Goal: Task Accomplishment & Management: Manage account settings

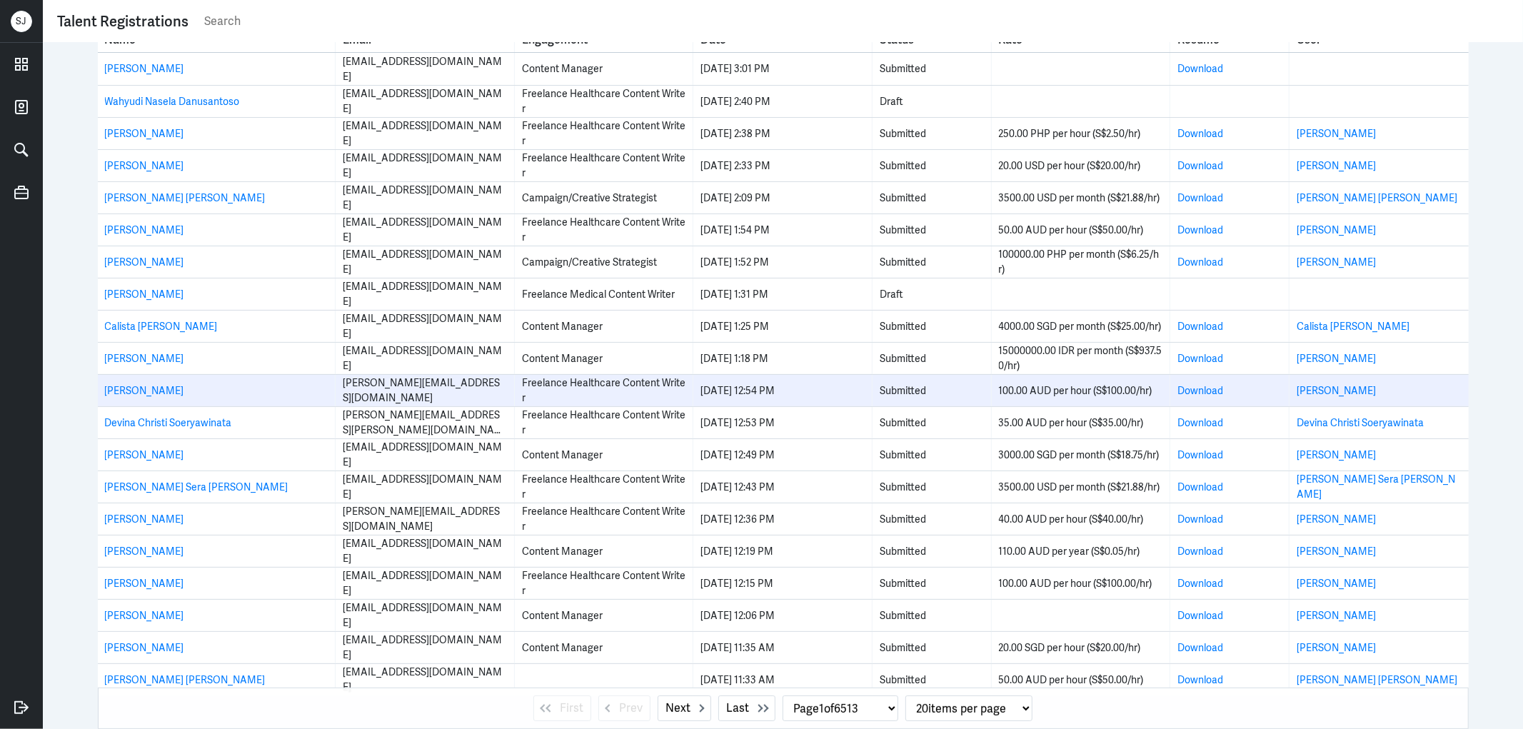
scroll to position [26, 0]
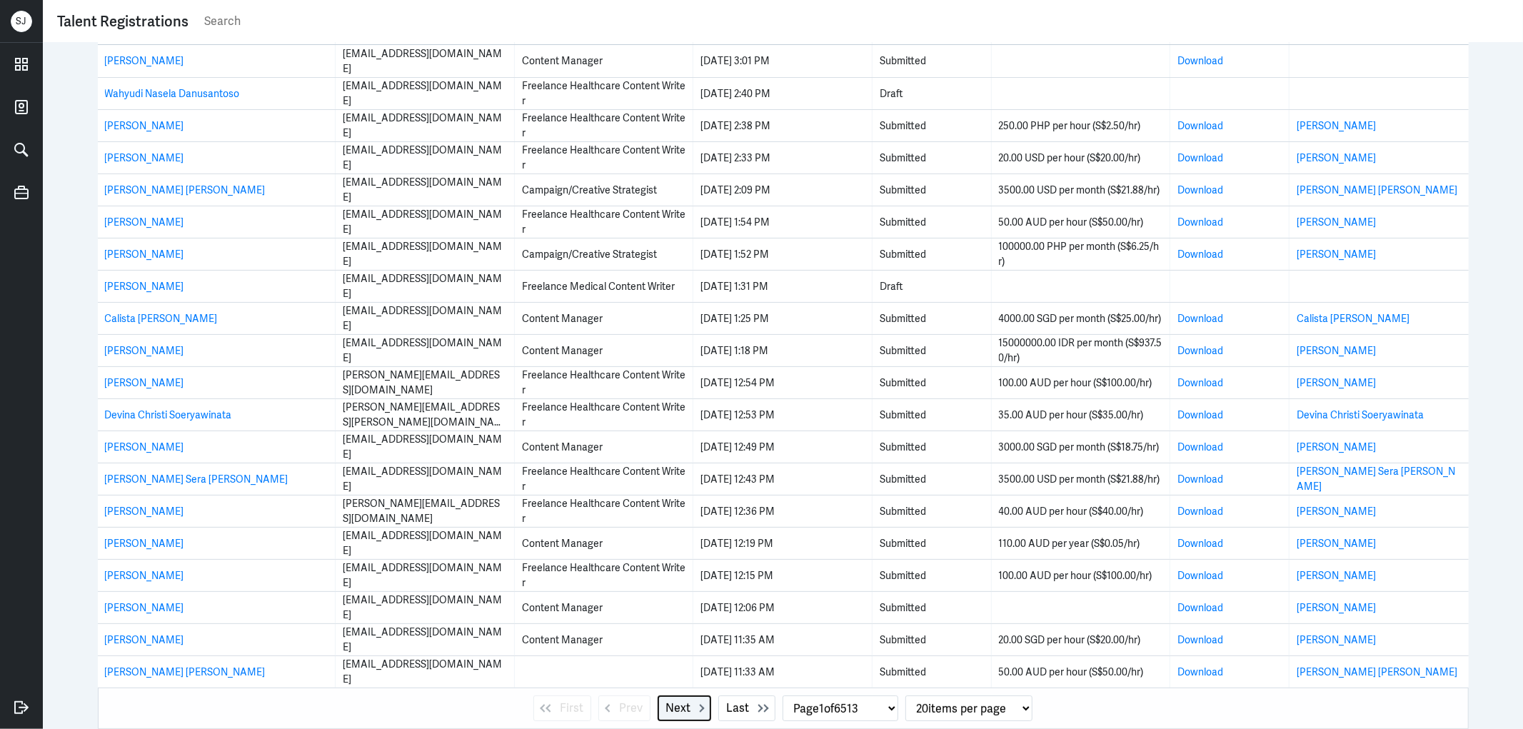
click at [676, 709] on span "Next" at bounding box center [678, 708] width 25 height 17
select select "2"
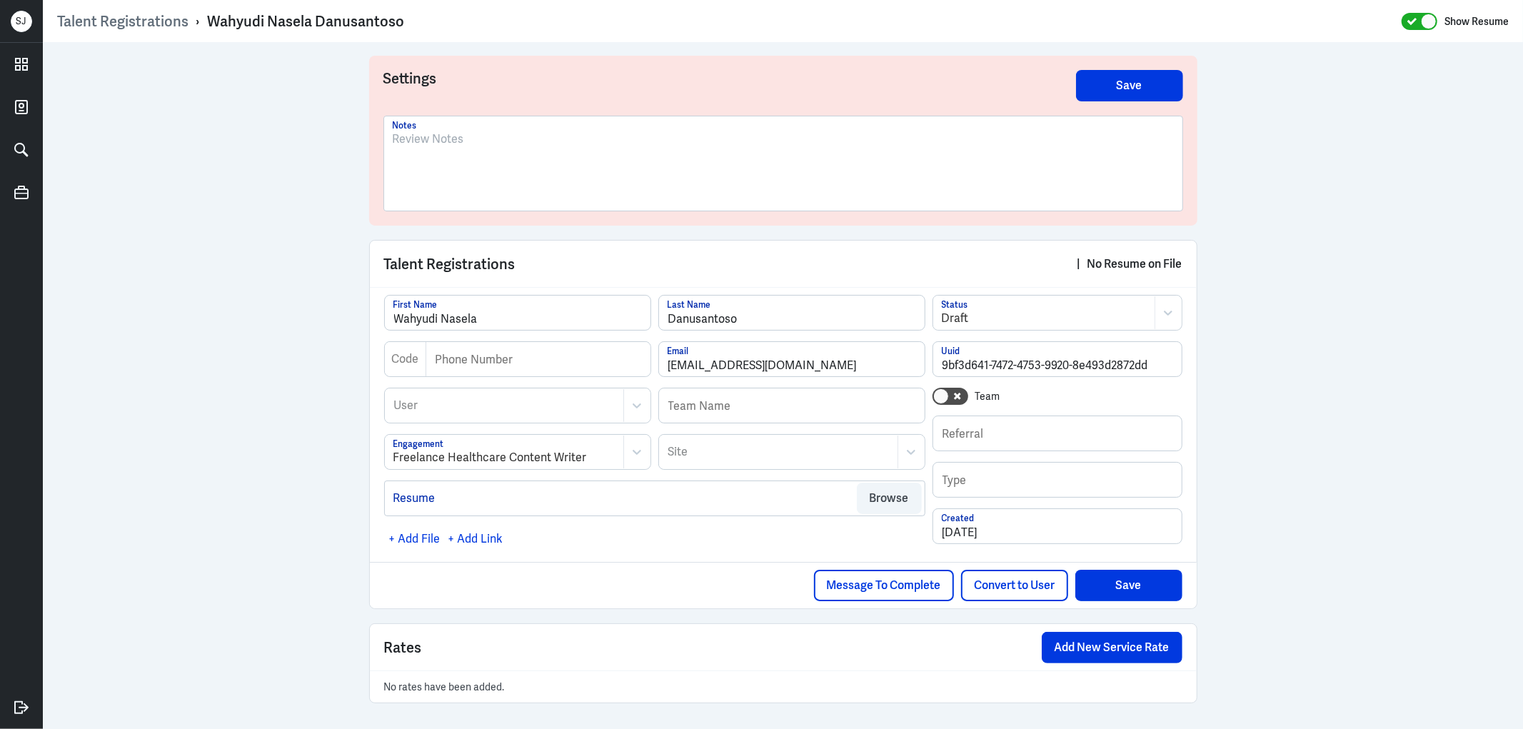
scroll to position [3, 0]
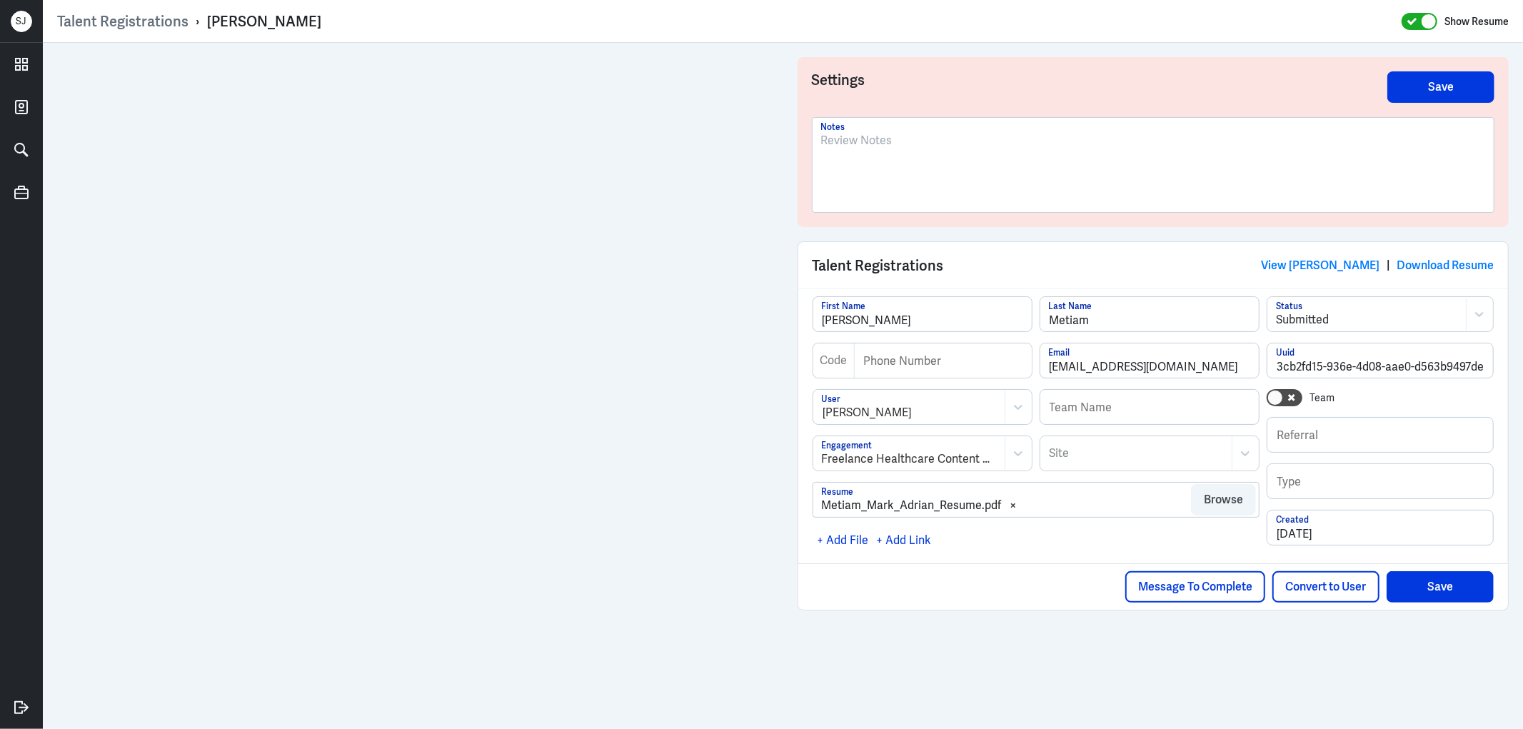
click at [860, 162] on div at bounding box center [1153, 170] width 665 height 77
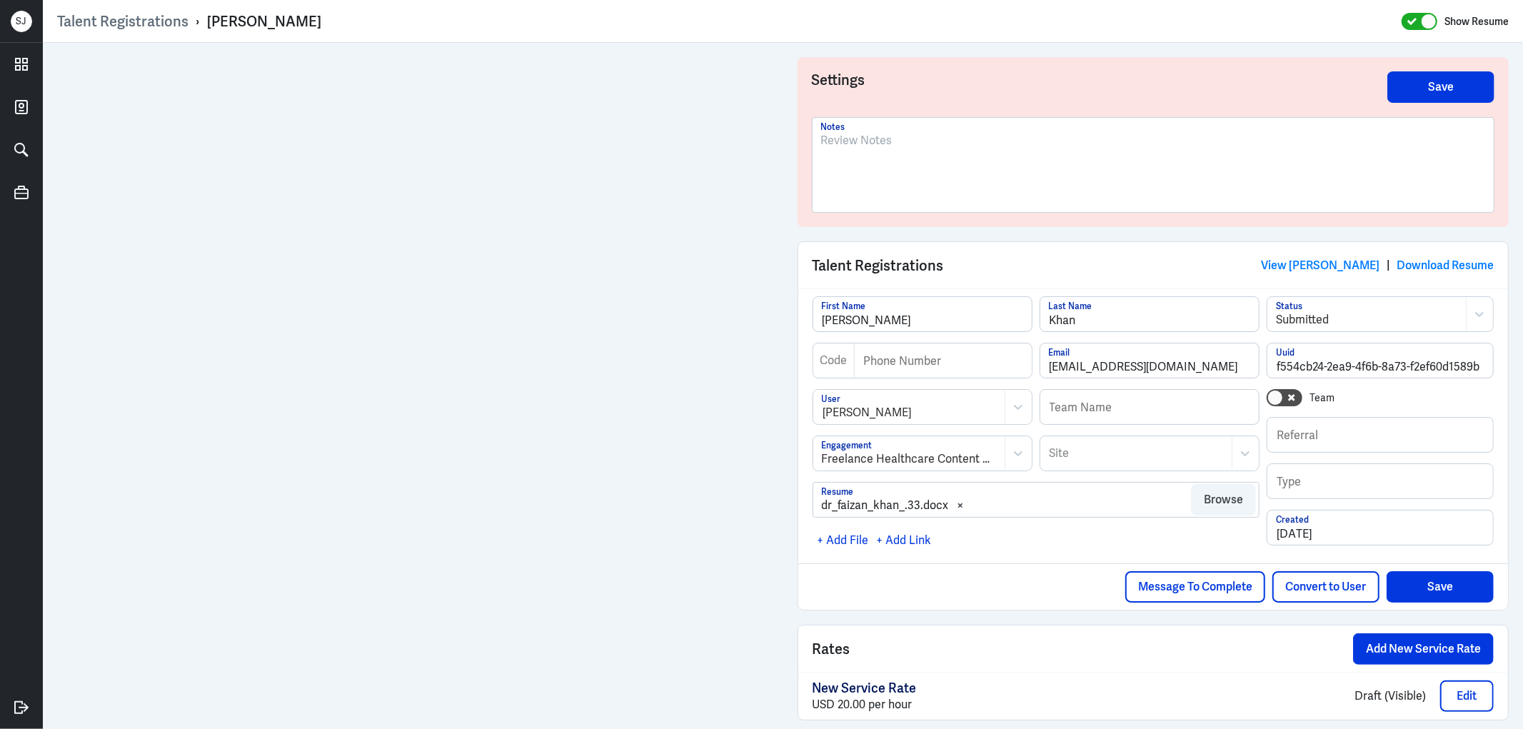
click at [821, 140] on p at bounding box center [1153, 140] width 665 height 17
click at [277, 19] on div "[PERSON_NAME]" at bounding box center [264, 21] width 114 height 19
click at [277, 19] on div "Christabel Wilson" at bounding box center [264, 21] width 114 height 19
click at [276, 20] on div "Christabel Wilson" at bounding box center [264, 21] width 114 height 19
copy div "Christabel Wilson"
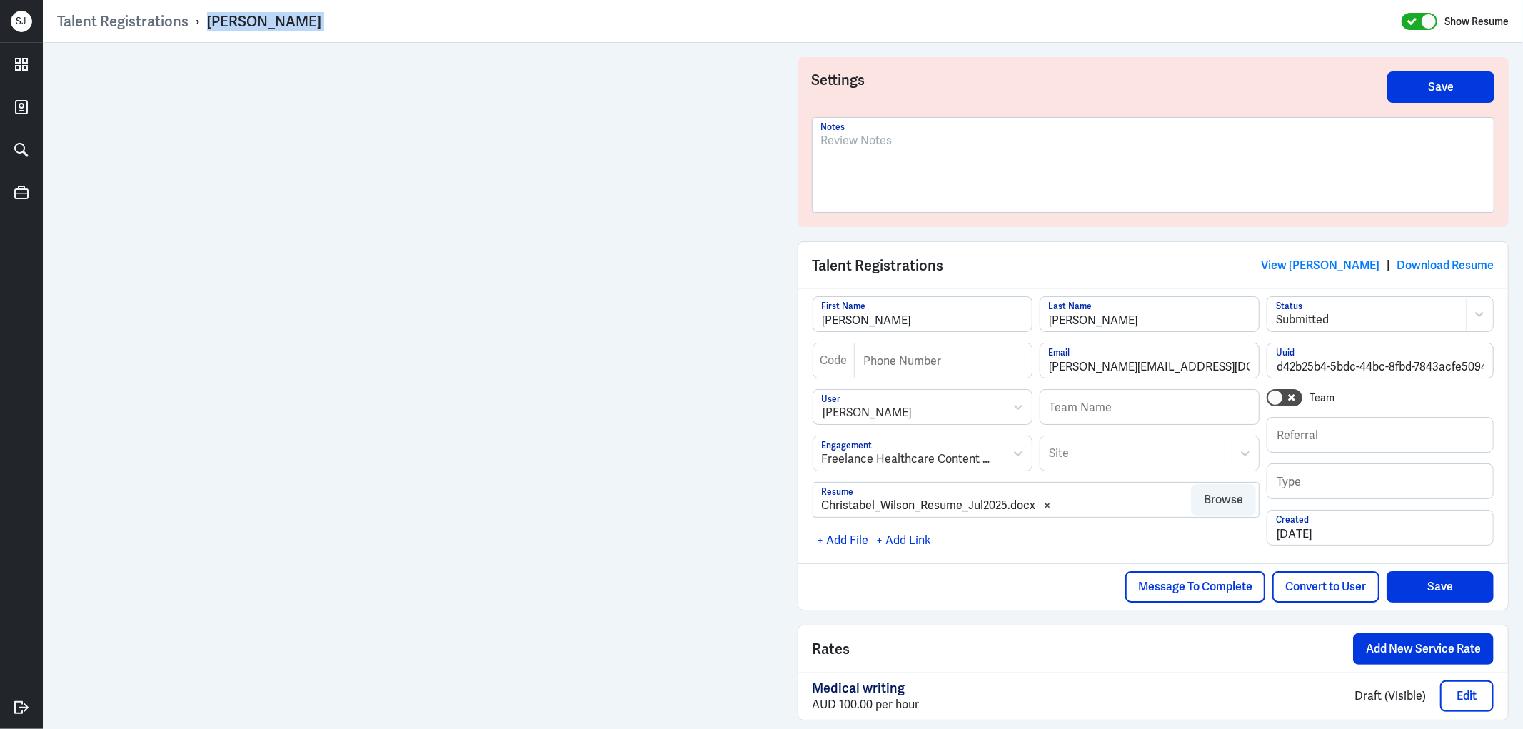
click at [341, 17] on div "Talent Registrations › Christabel Wilson Show Resume" at bounding box center [783, 21] width 1452 height 19
click at [268, 16] on div "Christabel Wilson" at bounding box center [264, 21] width 114 height 19
copy div "Christabel Wilson"
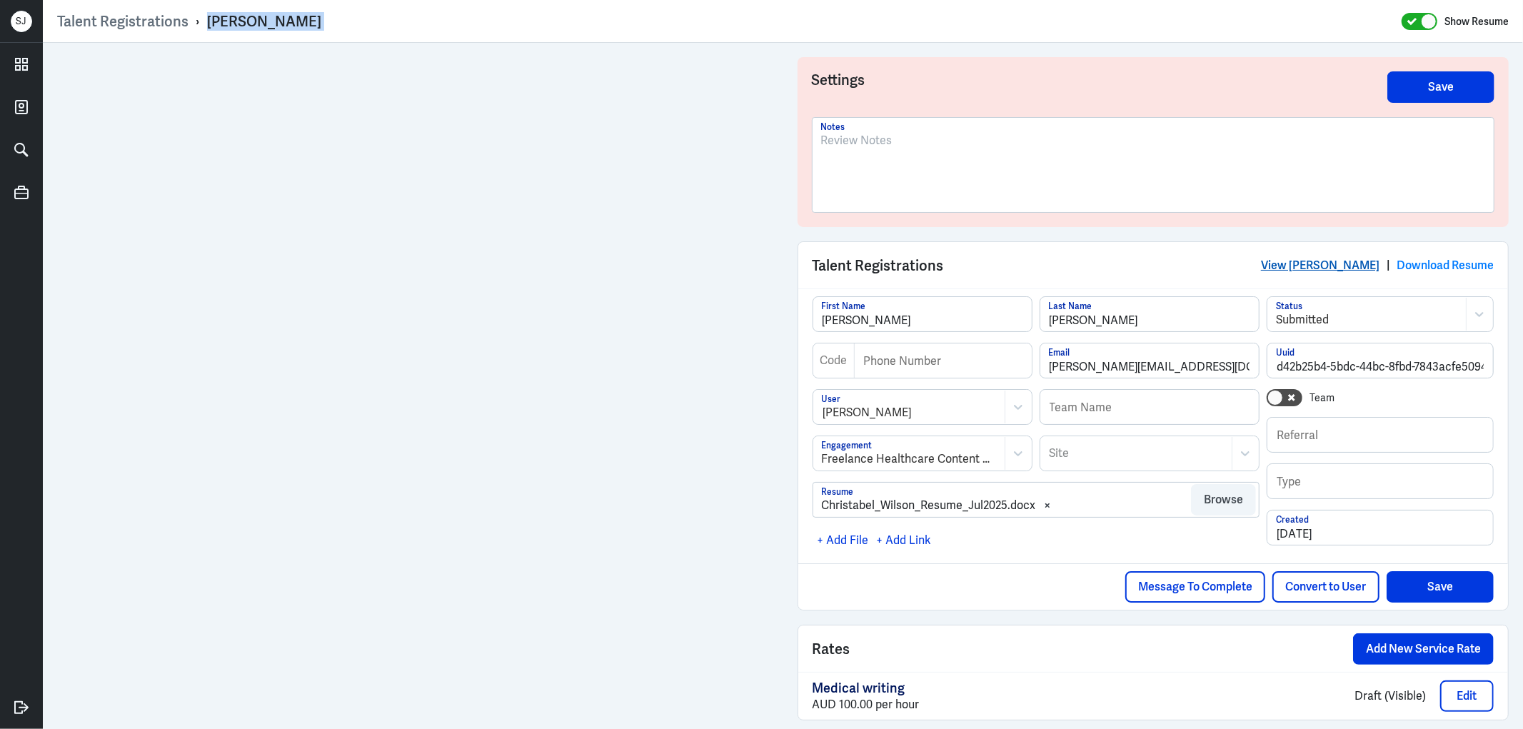
click at [1303, 264] on link "View Christabel Wilson" at bounding box center [1320, 265] width 119 height 15
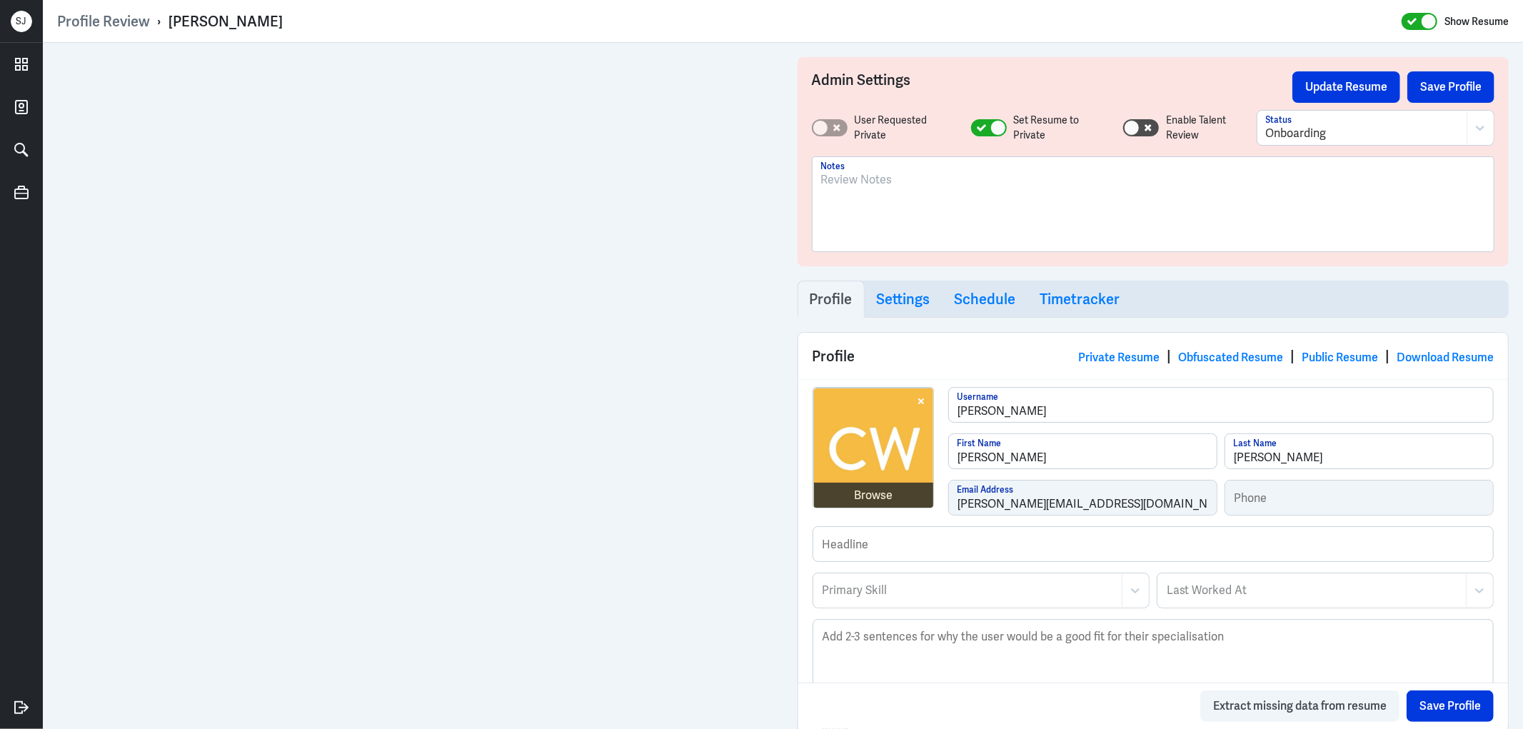
click at [244, 20] on div "Christabel Wilson" at bounding box center [226, 21] width 114 height 19
copy div "Christabel Wilson"
click at [876, 176] on p at bounding box center [1153, 179] width 665 height 17
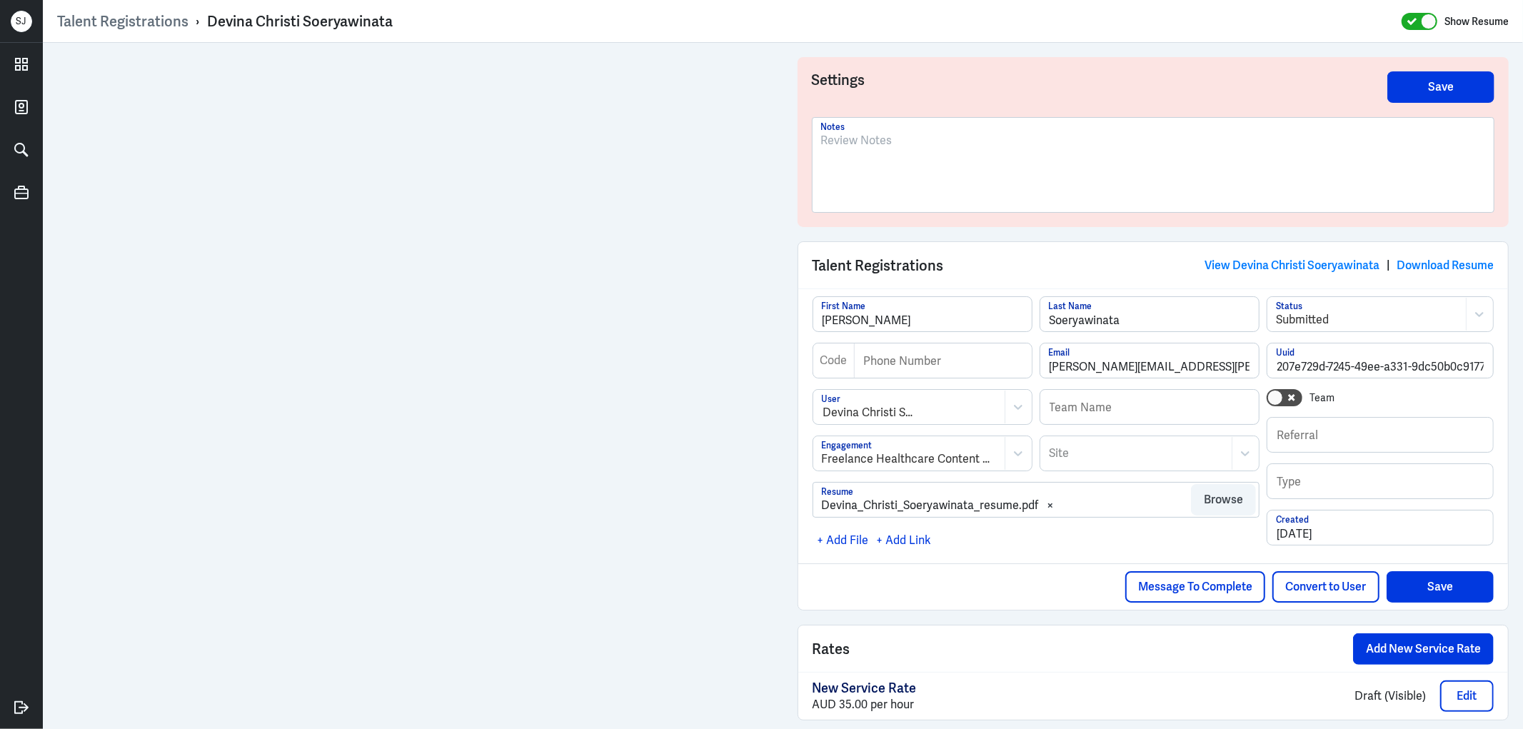
click at [846, 154] on div at bounding box center [1153, 170] width 665 height 77
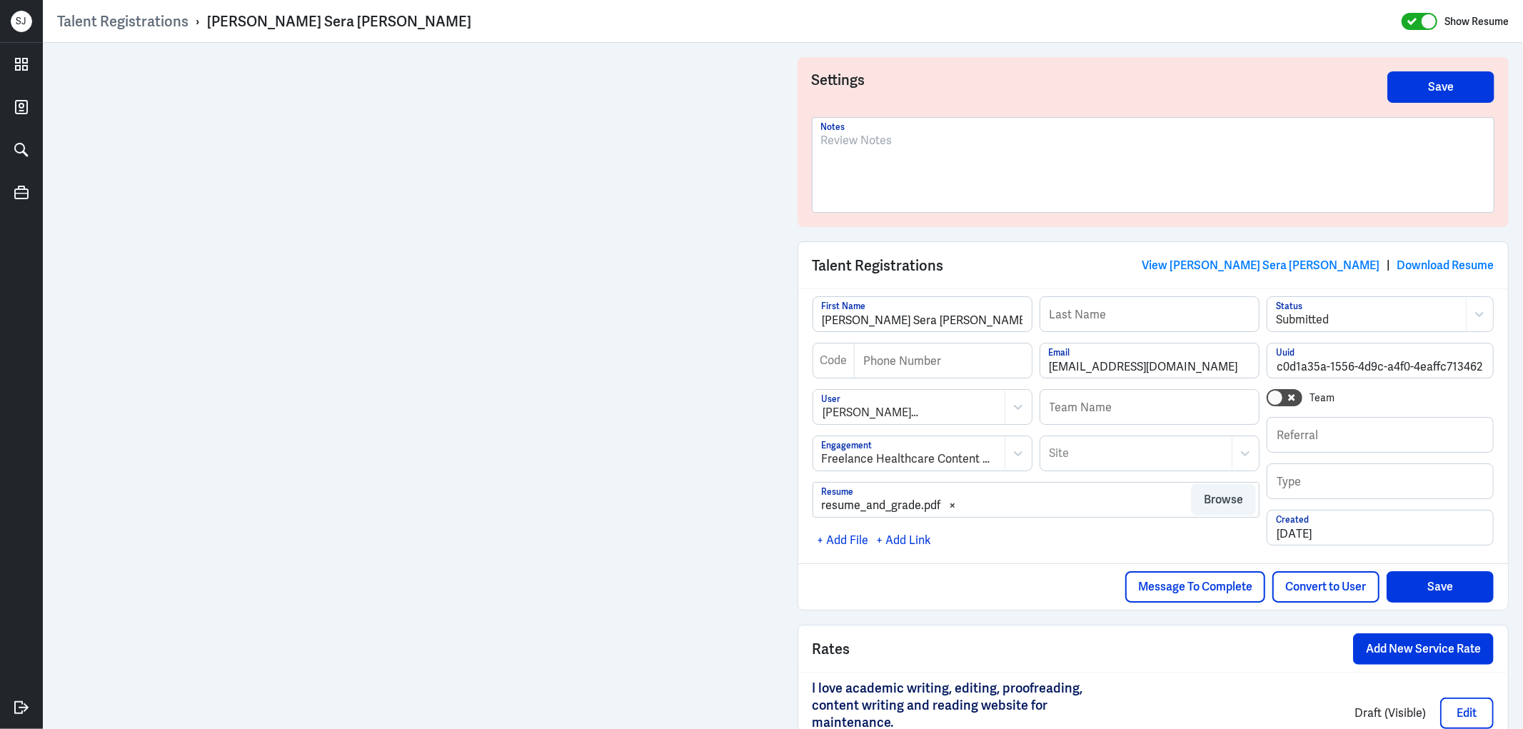
click at [879, 156] on div at bounding box center [1153, 170] width 665 height 77
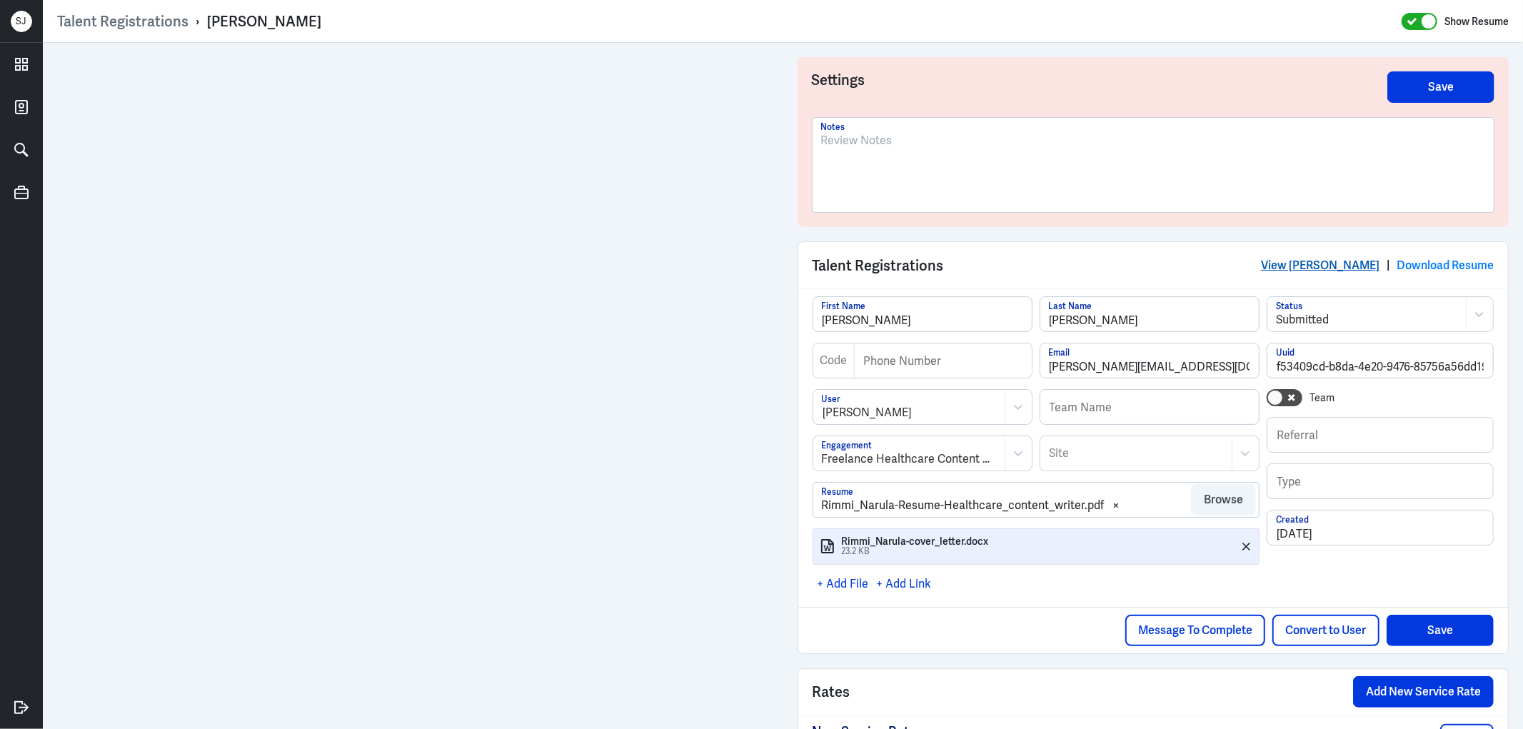
click at [1329, 267] on link "View [PERSON_NAME]" at bounding box center [1320, 265] width 119 height 15
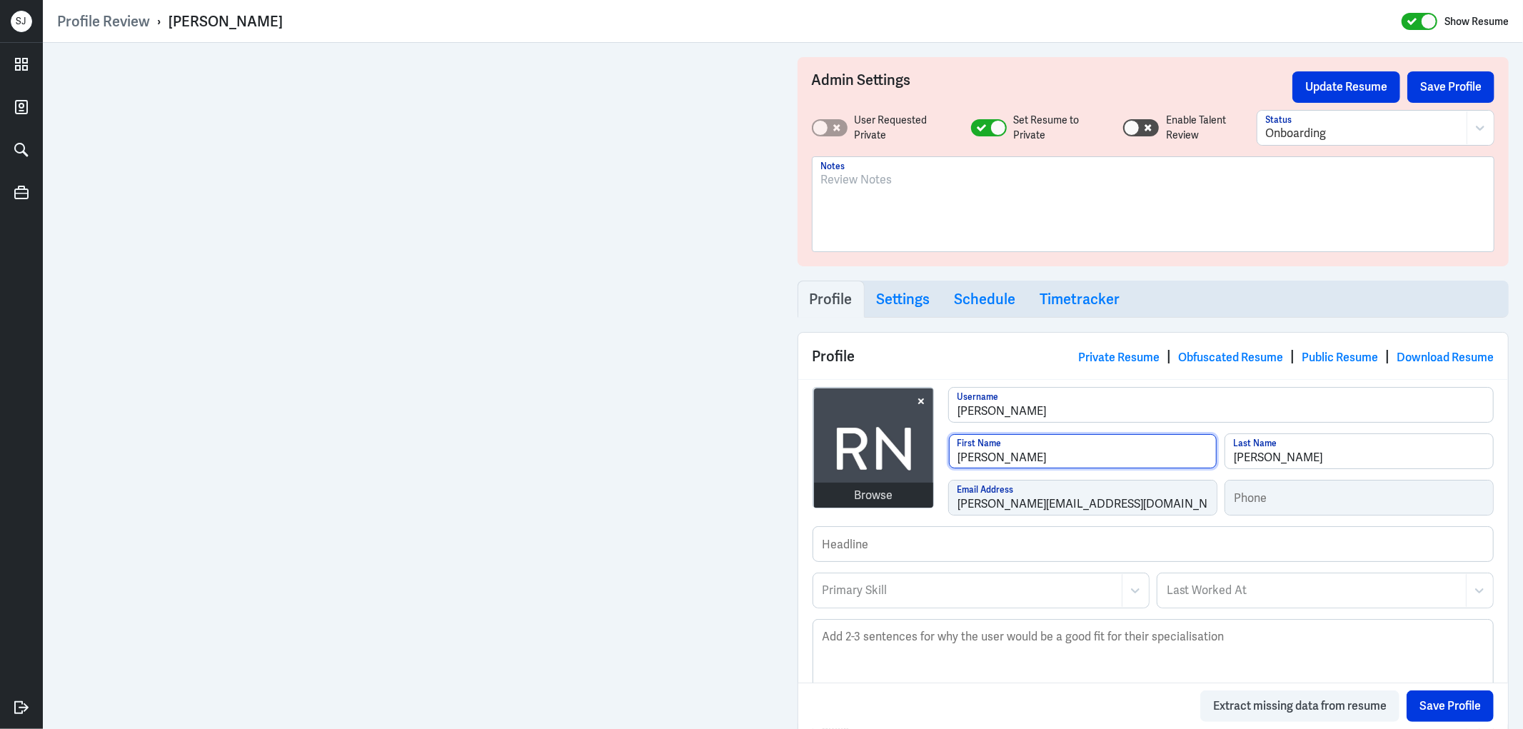
drag, startPoint x: 958, startPoint y: 455, endPoint x: 941, endPoint y: 456, distance: 17.2
click at [941, 456] on div "Browse [PERSON_NAME] Username [PERSON_NAME] First Name [PERSON_NAME] Last Name …" at bounding box center [1154, 456] width 682 height 139
type input "Rimmi"
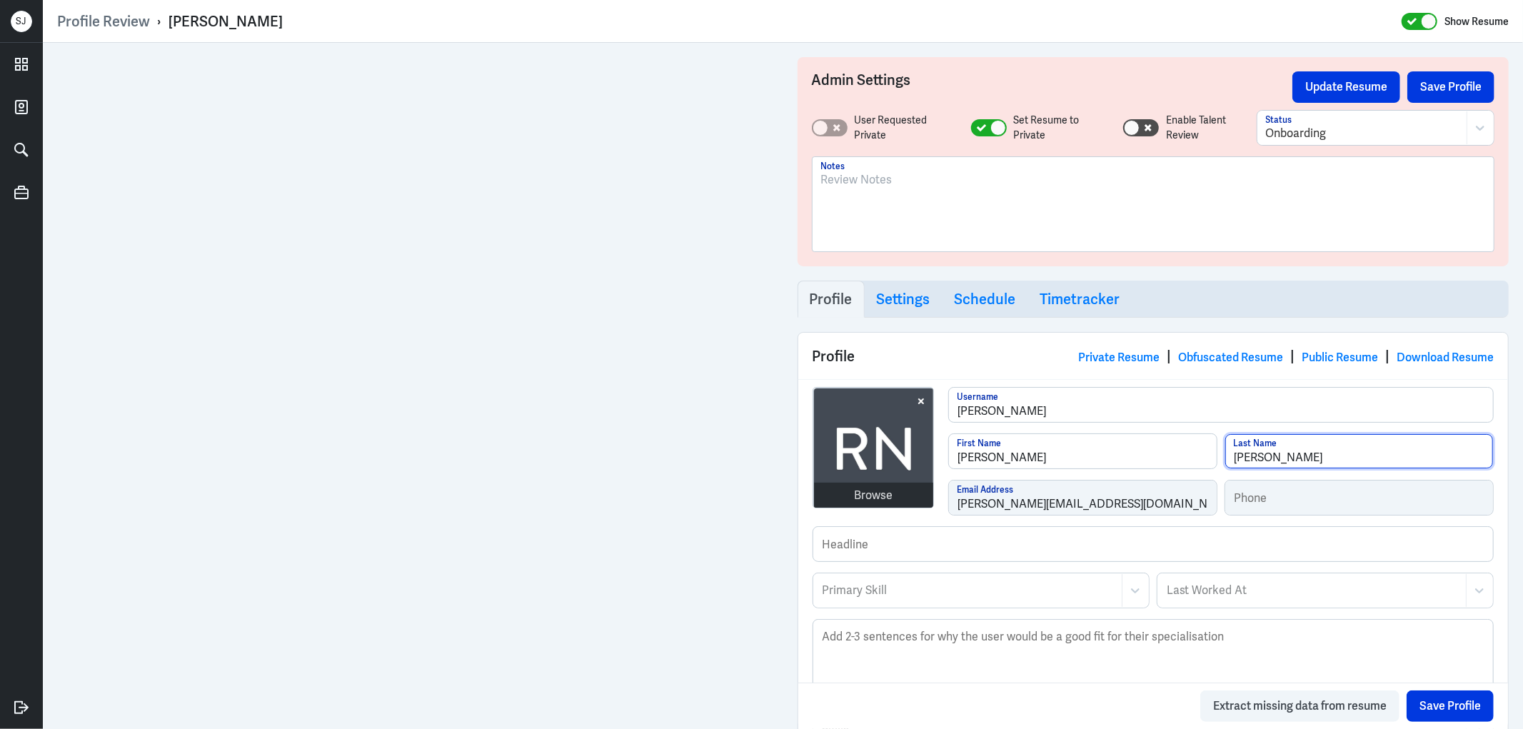
drag, startPoint x: 1231, startPoint y: 461, endPoint x: 1210, endPoint y: 464, distance: 21.7
click at [1213, 461] on div "Rimmi First Name narula Last Name" at bounding box center [1222, 457] width 546 height 46
click at [1274, 459] on input "Narula" at bounding box center [1360, 451] width 268 height 34
type input "Narula"
drag, startPoint x: 1429, startPoint y: 706, endPoint x: 1172, endPoint y: 651, distance: 262.9
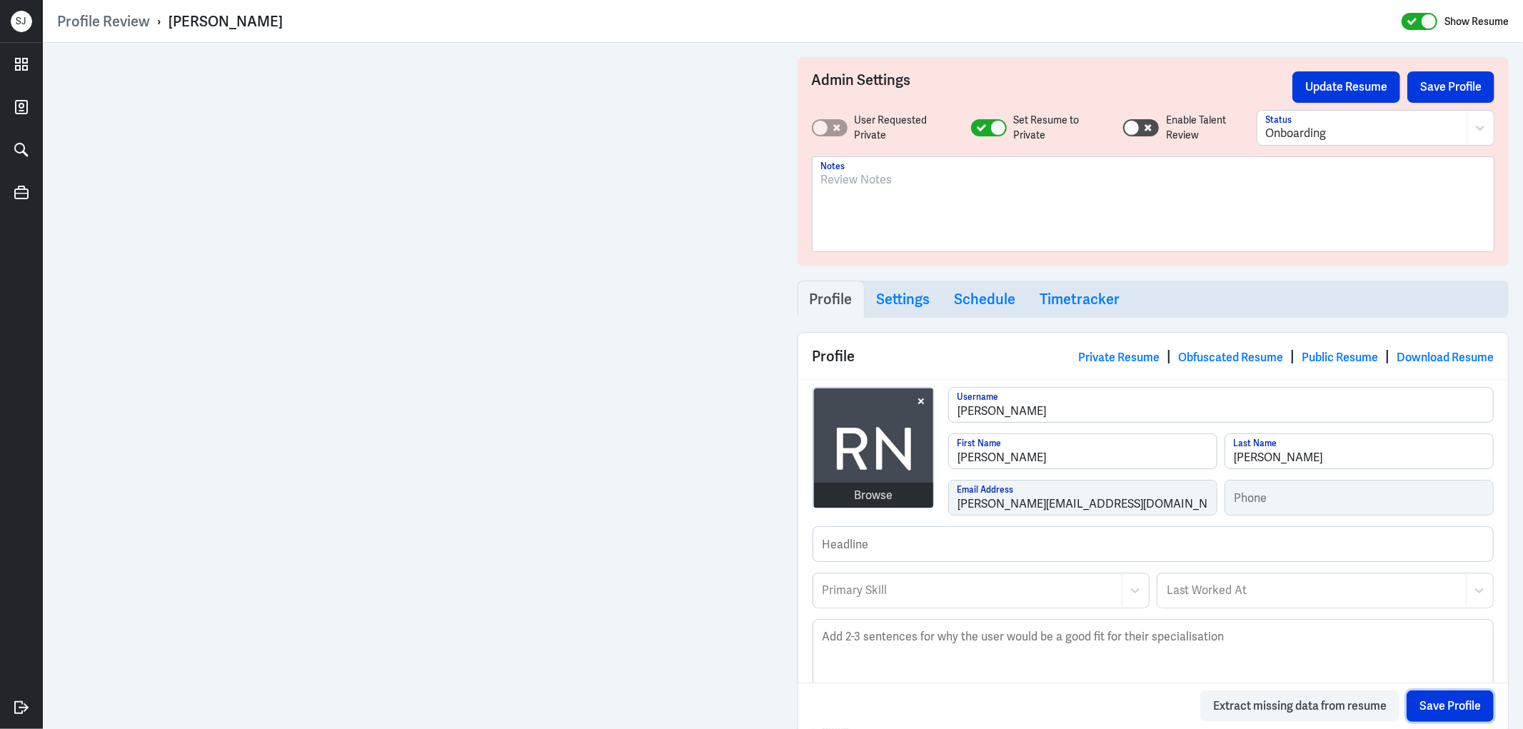
click at [1426, 706] on button "Save Profile" at bounding box center [1450, 706] width 87 height 31
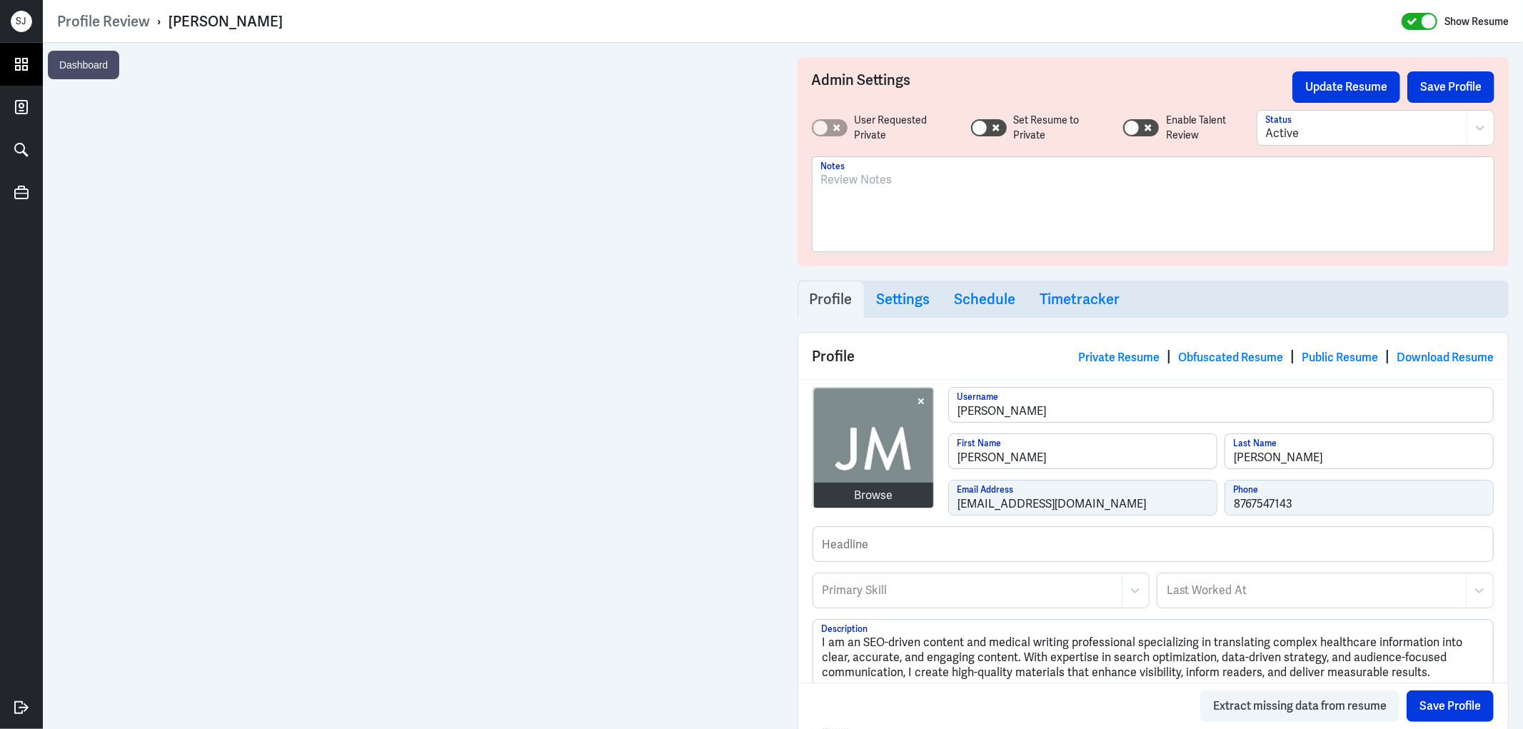
scroll to position [159, 0]
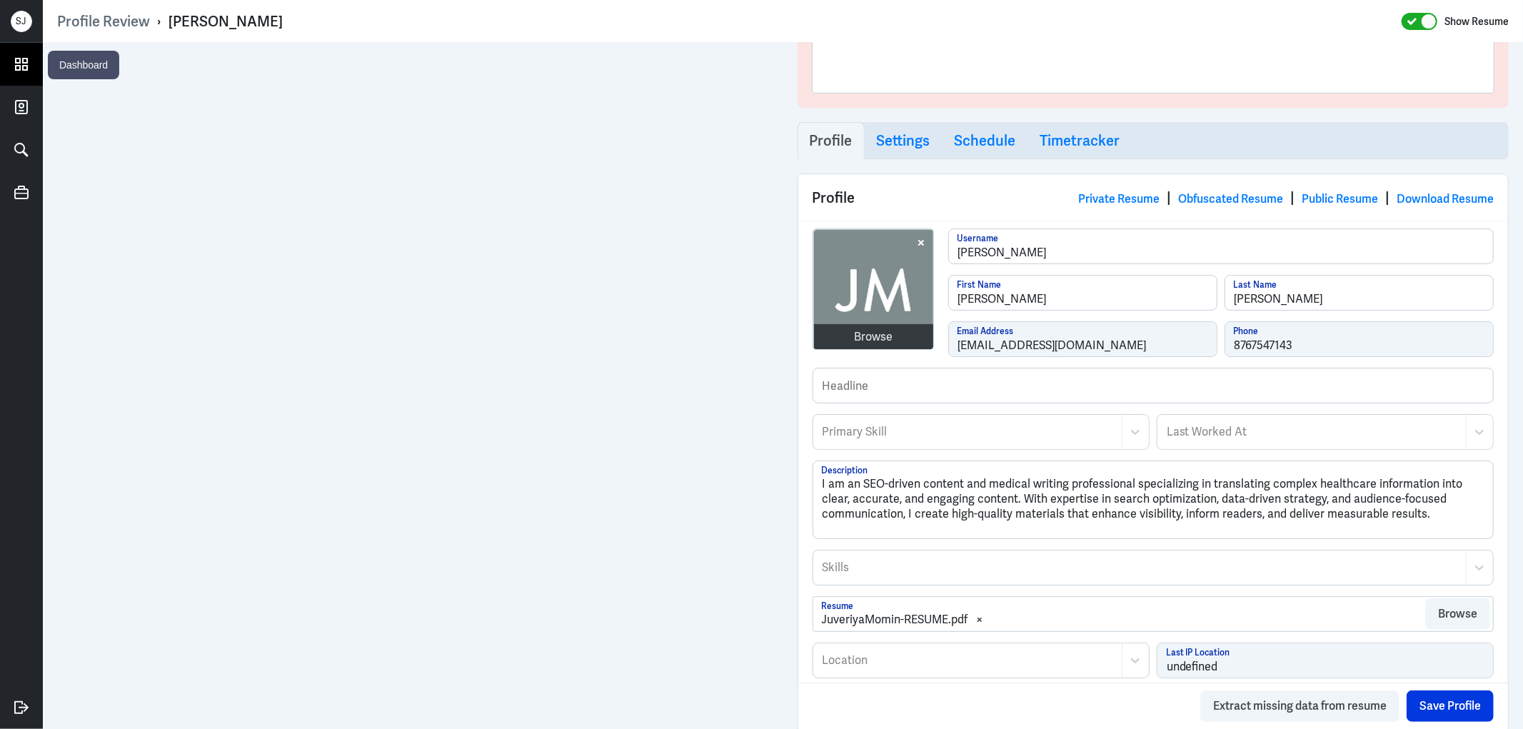
click at [16, 57] on icon at bounding box center [21, 64] width 21 height 21
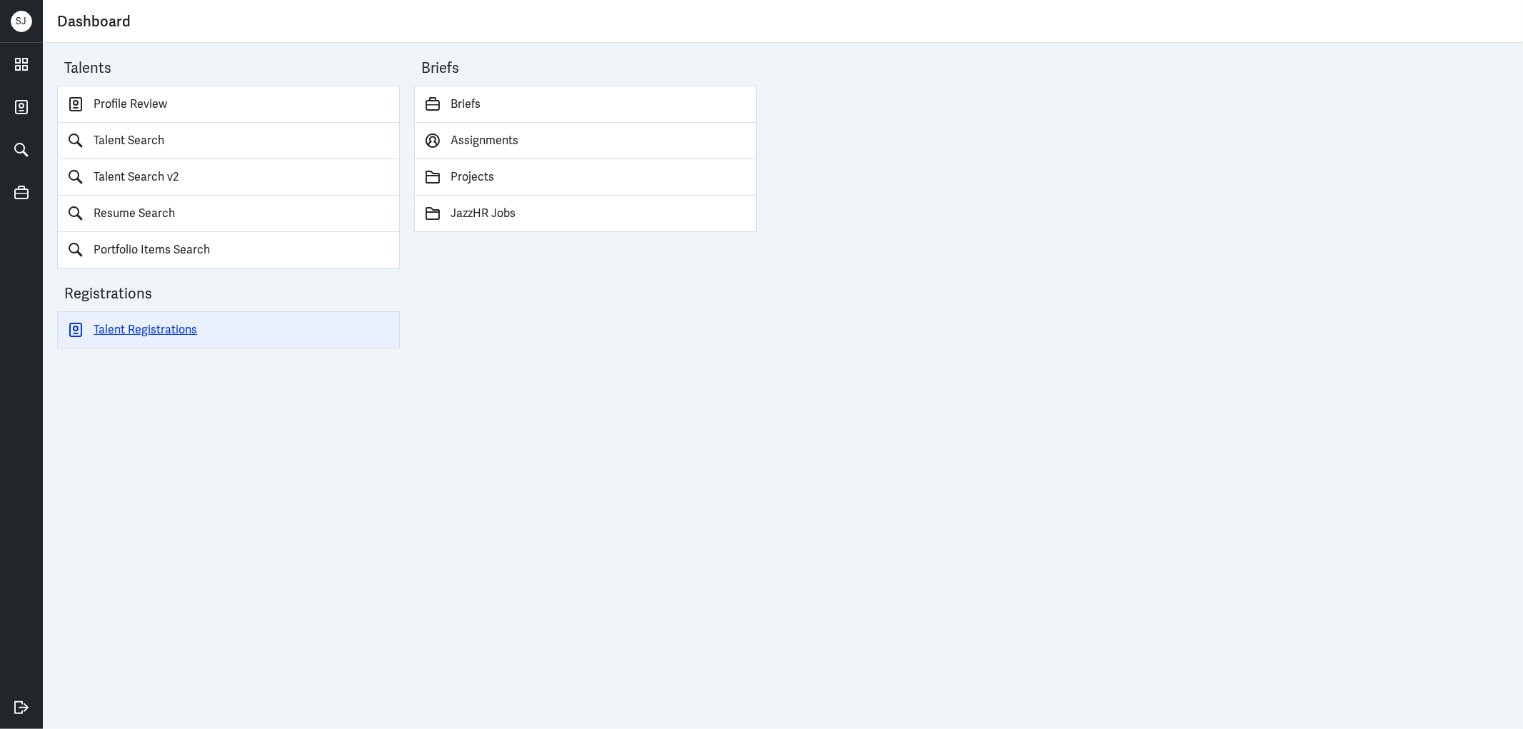
click at [139, 336] on link "Talent Registrations" at bounding box center [228, 329] width 343 height 37
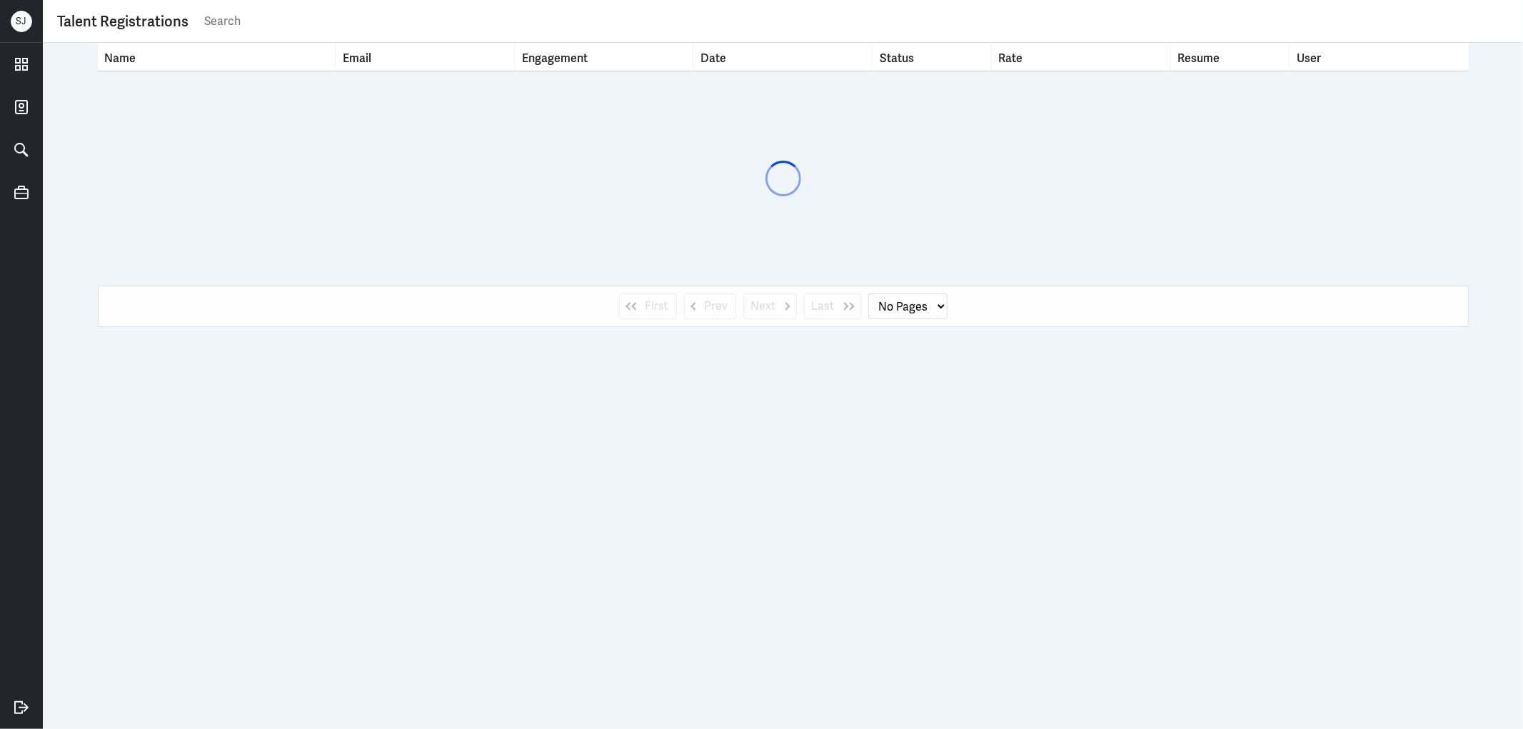
click at [227, 25] on input "text" at bounding box center [856, 21] width 1306 height 21
paste input "Christabel Wilson"
type input "Christabel Wilson"
select select "1"
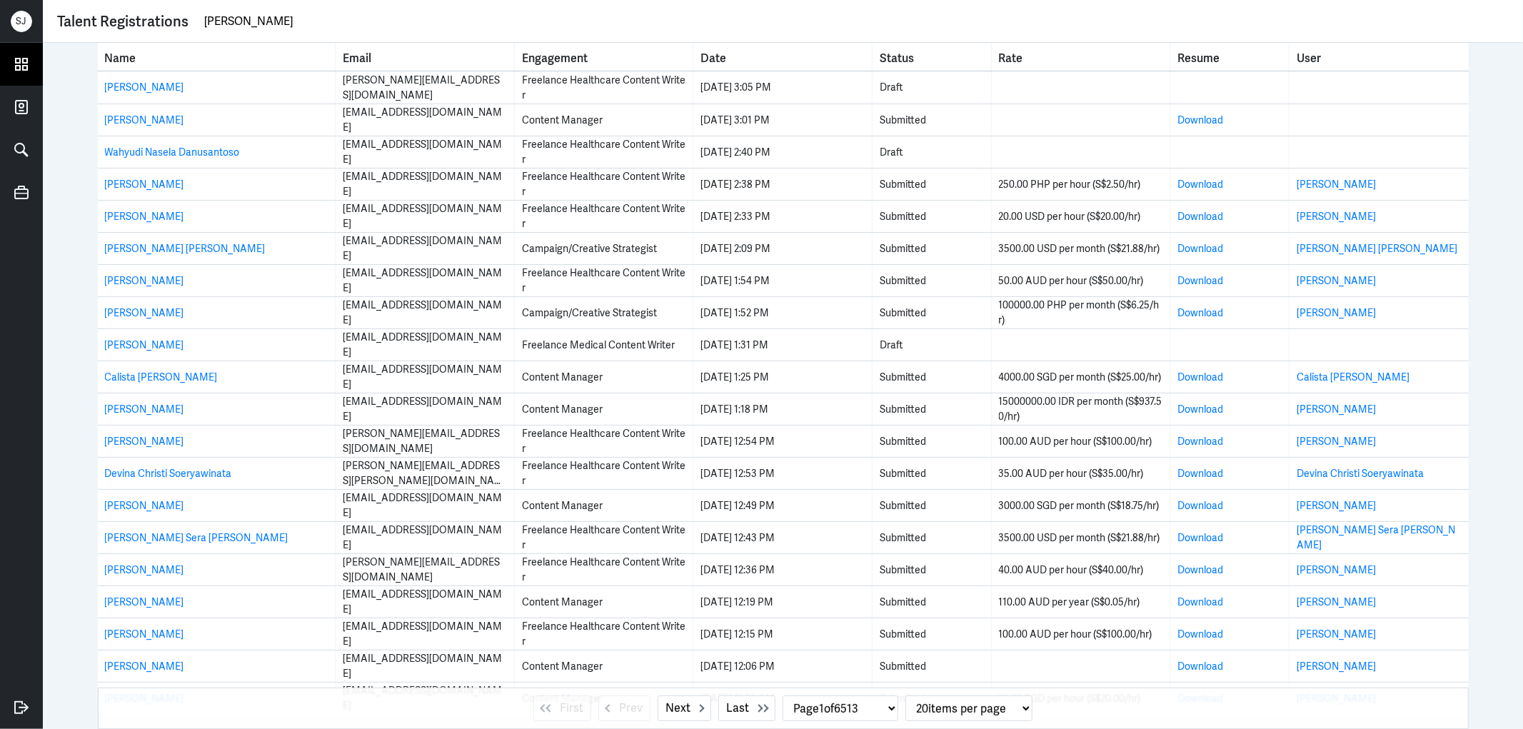
type input "Christabel Wilson"
click at [16, 61] on icon at bounding box center [21, 64] width 21 height 21
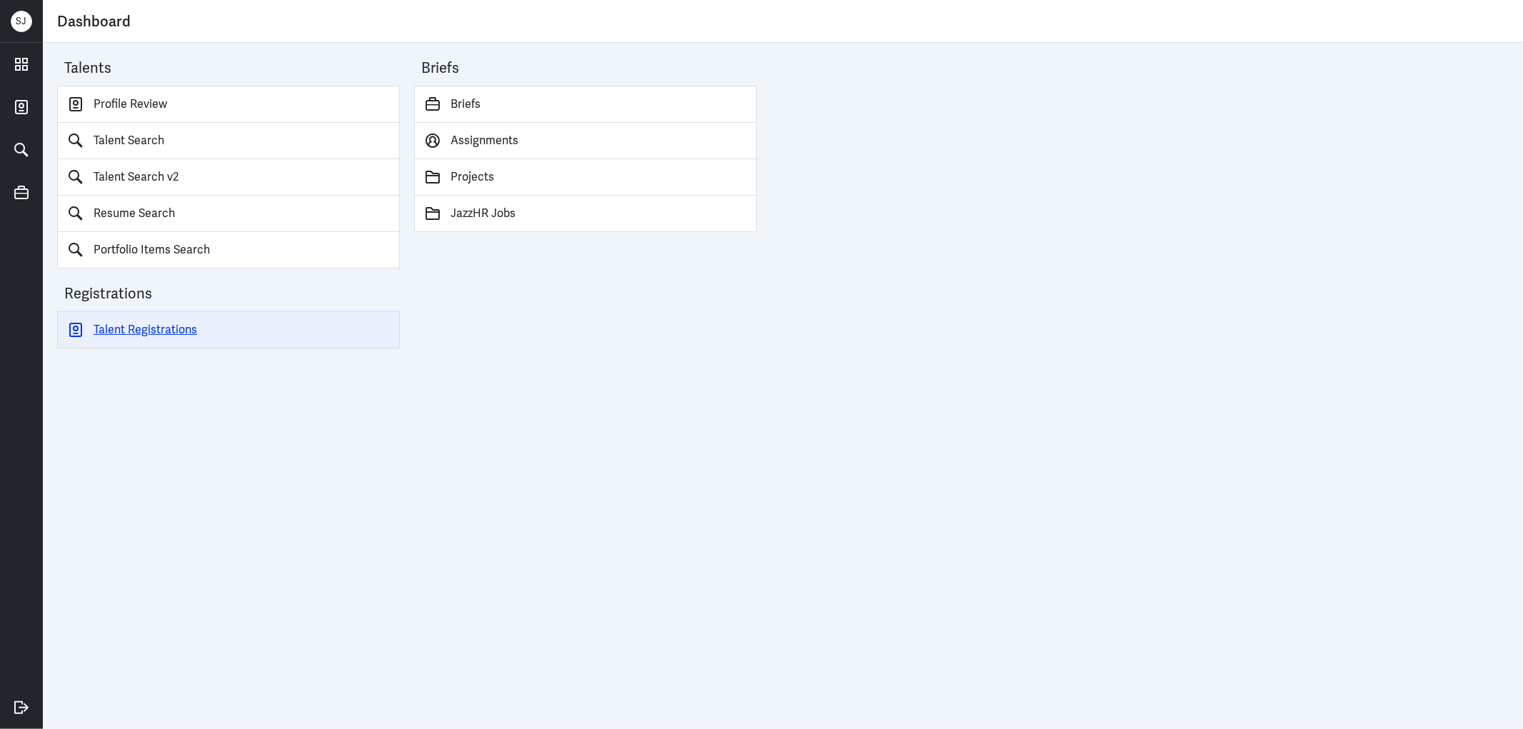
click at [191, 320] on link "Talent Registrations" at bounding box center [228, 329] width 343 height 37
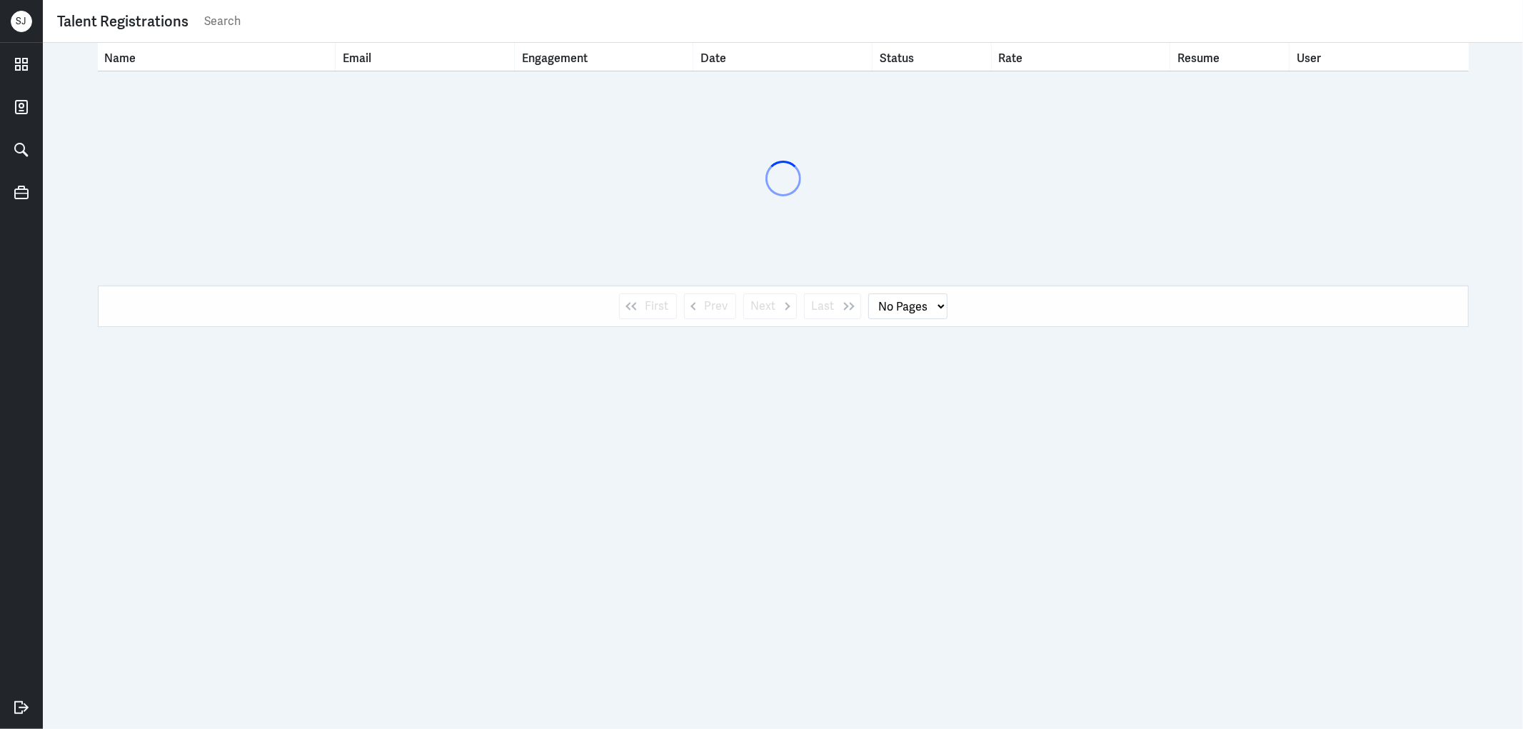
click at [210, 20] on input "text" at bounding box center [856, 21] width 1306 height 21
paste input "Christabel Wilson"
type input "Christabel Wilson"
select select "1"
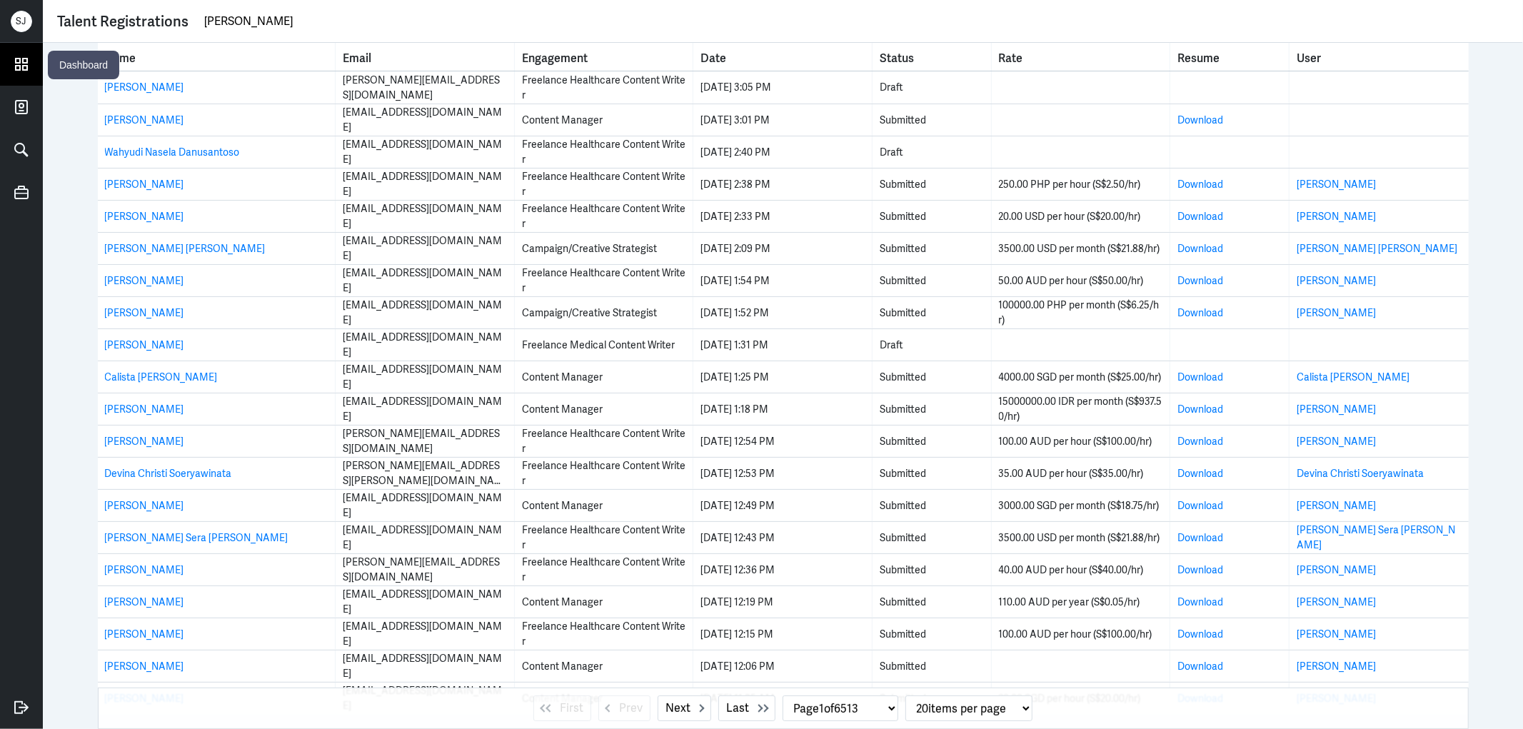
type input "Christabel Wilson"
click at [16, 59] on icon at bounding box center [21, 64] width 11 height 11
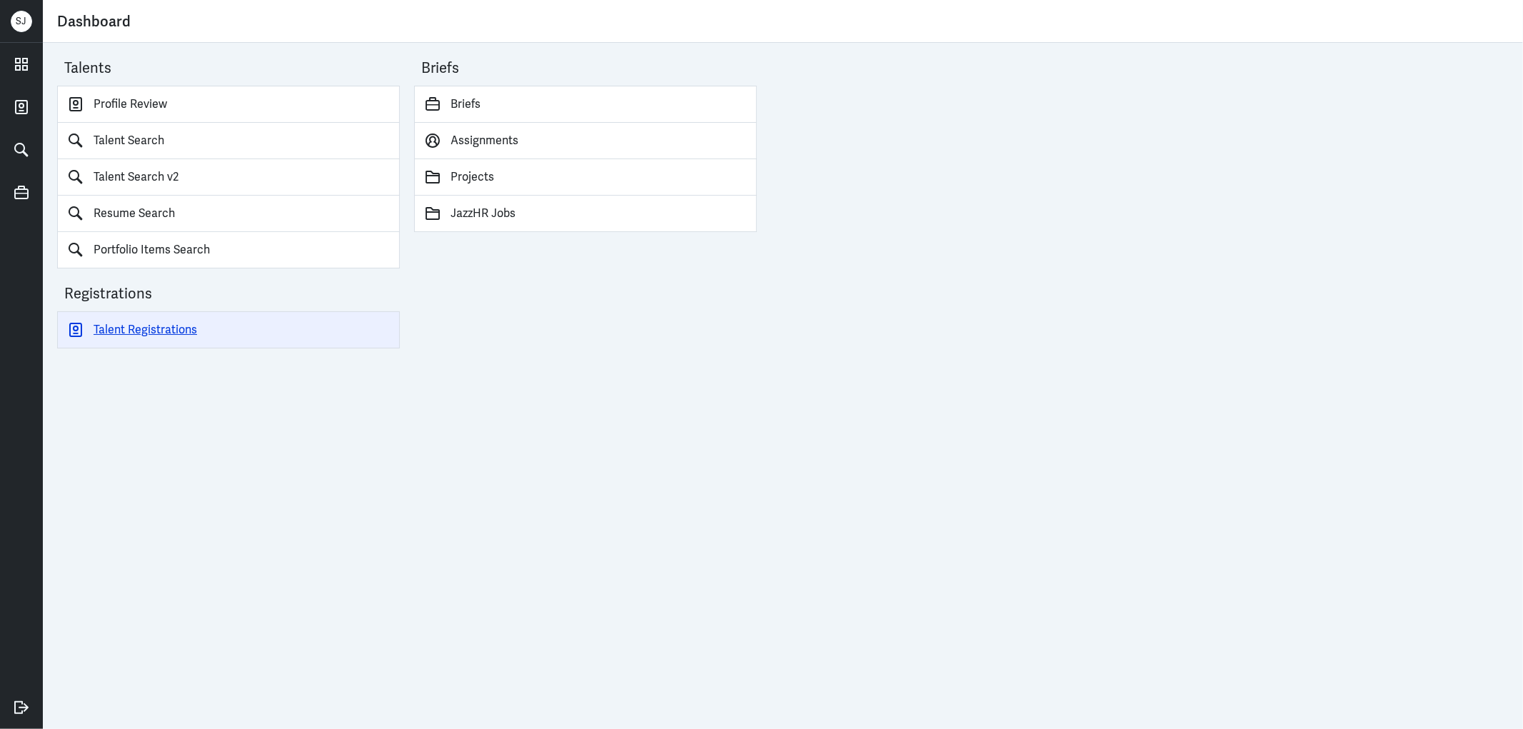
click at [160, 324] on link "Talent Registrations" at bounding box center [228, 329] width 343 height 37
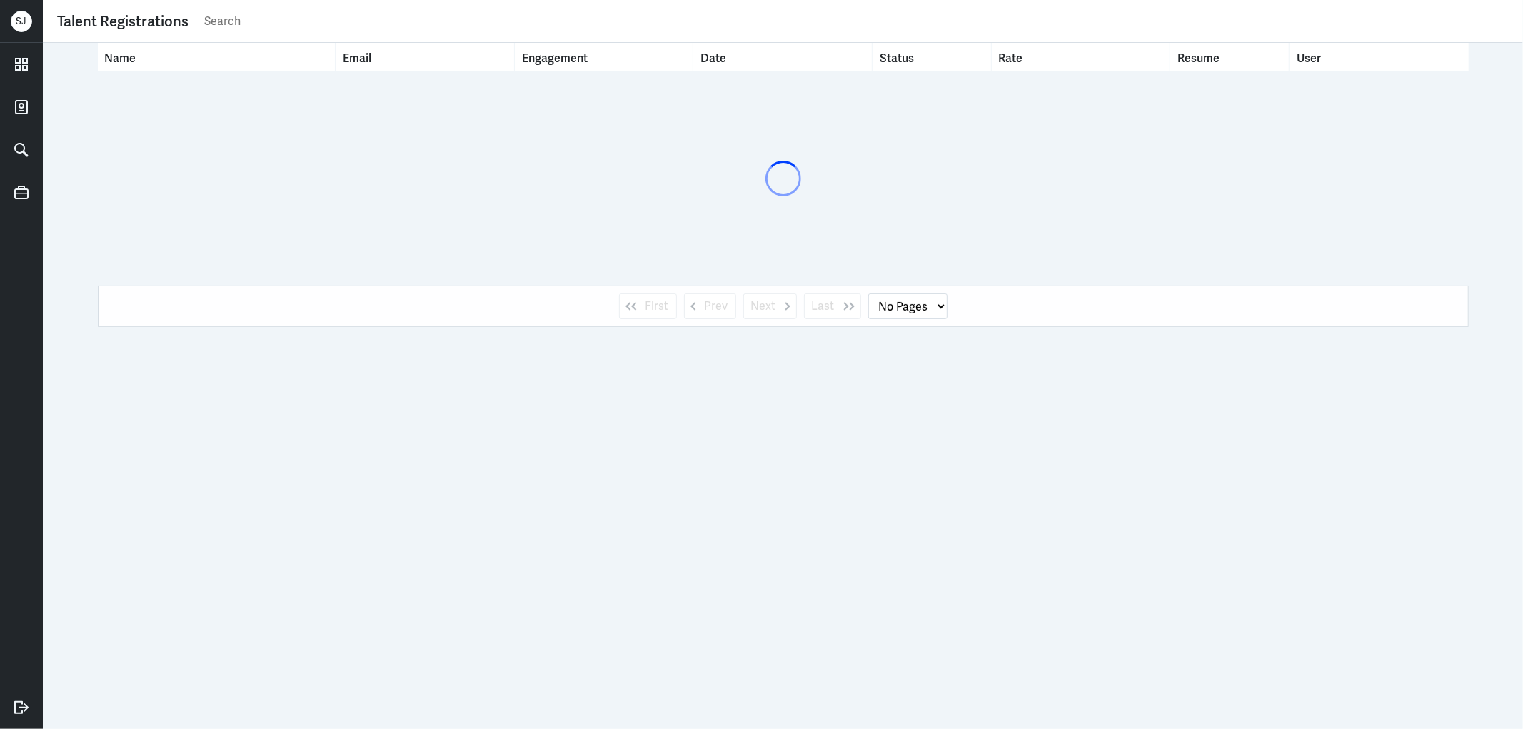
click at [220, 27] on input "text" at bounding box center [856, 21] width 1306 height 21
paste input "Christabel Wilson"
type input "Christabel Wilson"
select select "1"
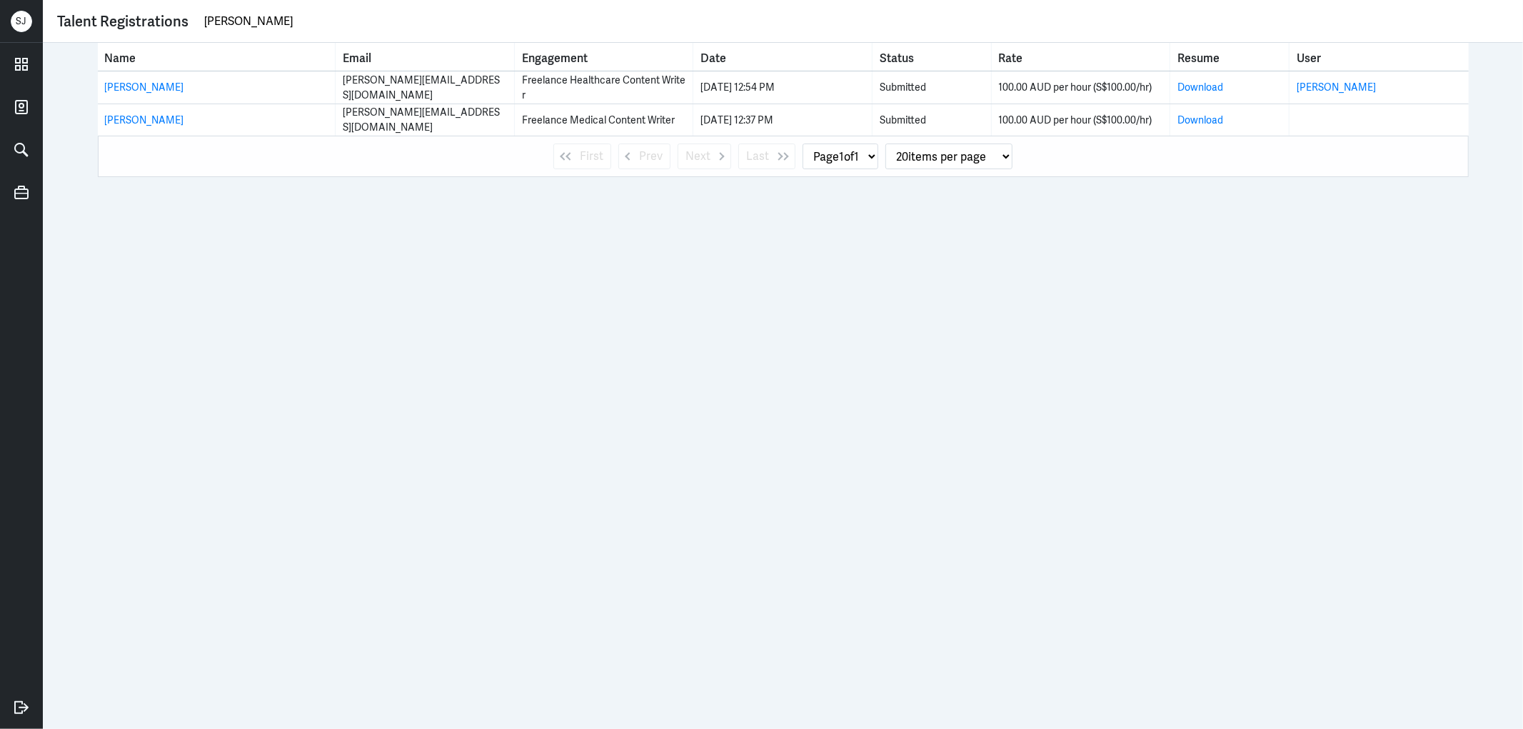
click at [248, 21] on input "Christabel Wilson" at bounding box center [856, 21] width 1306 height 21
paste input "[PERSON_NAME][EMAIL_ADDRESS][DOMAIN_NAME]"
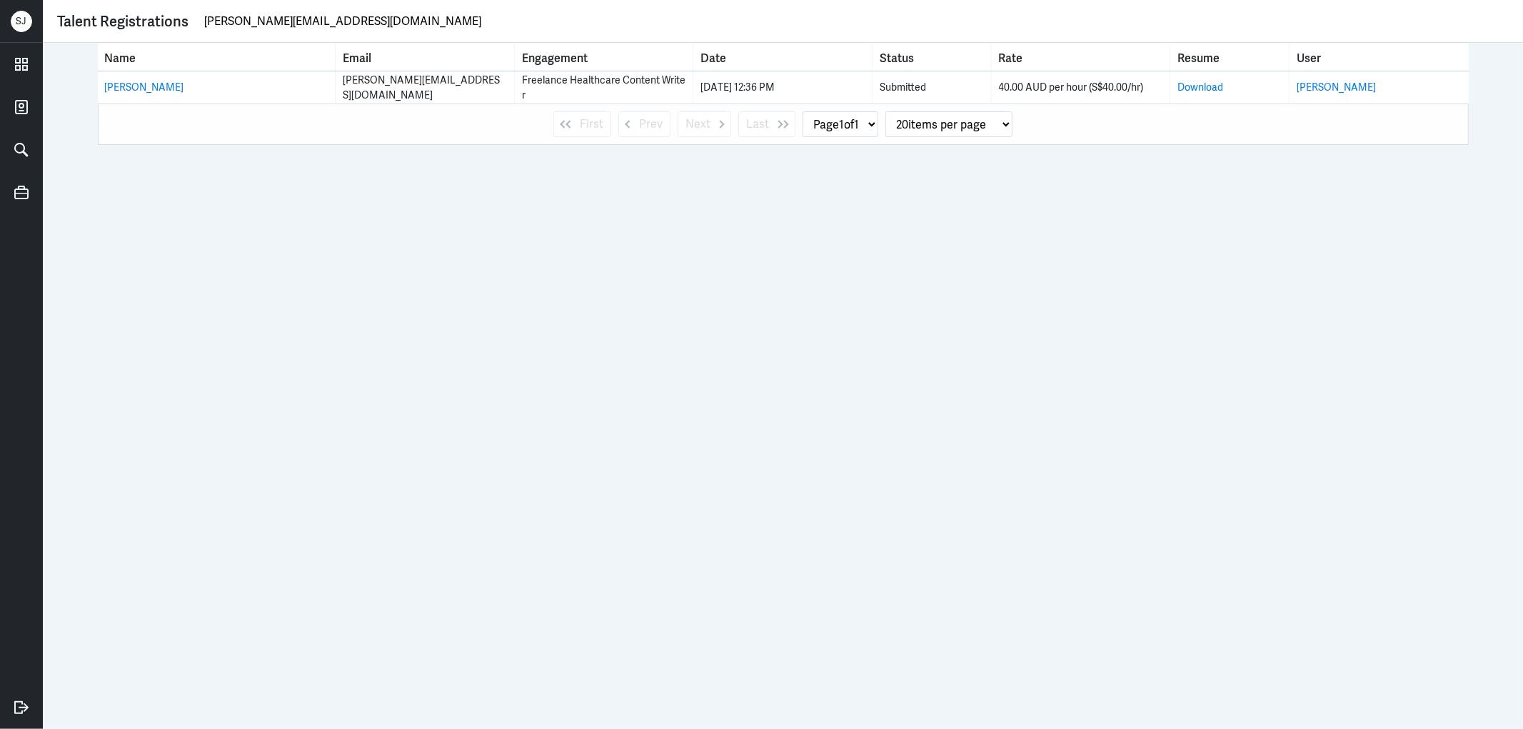
click at [269, 27] on input "[PERSON_NAME][EMAIL_ADDRESS][DOMAIN_NAME]" at bounding box center [856, 21] width 1306 height 21
paste input "gavinwilliamscopywriter"
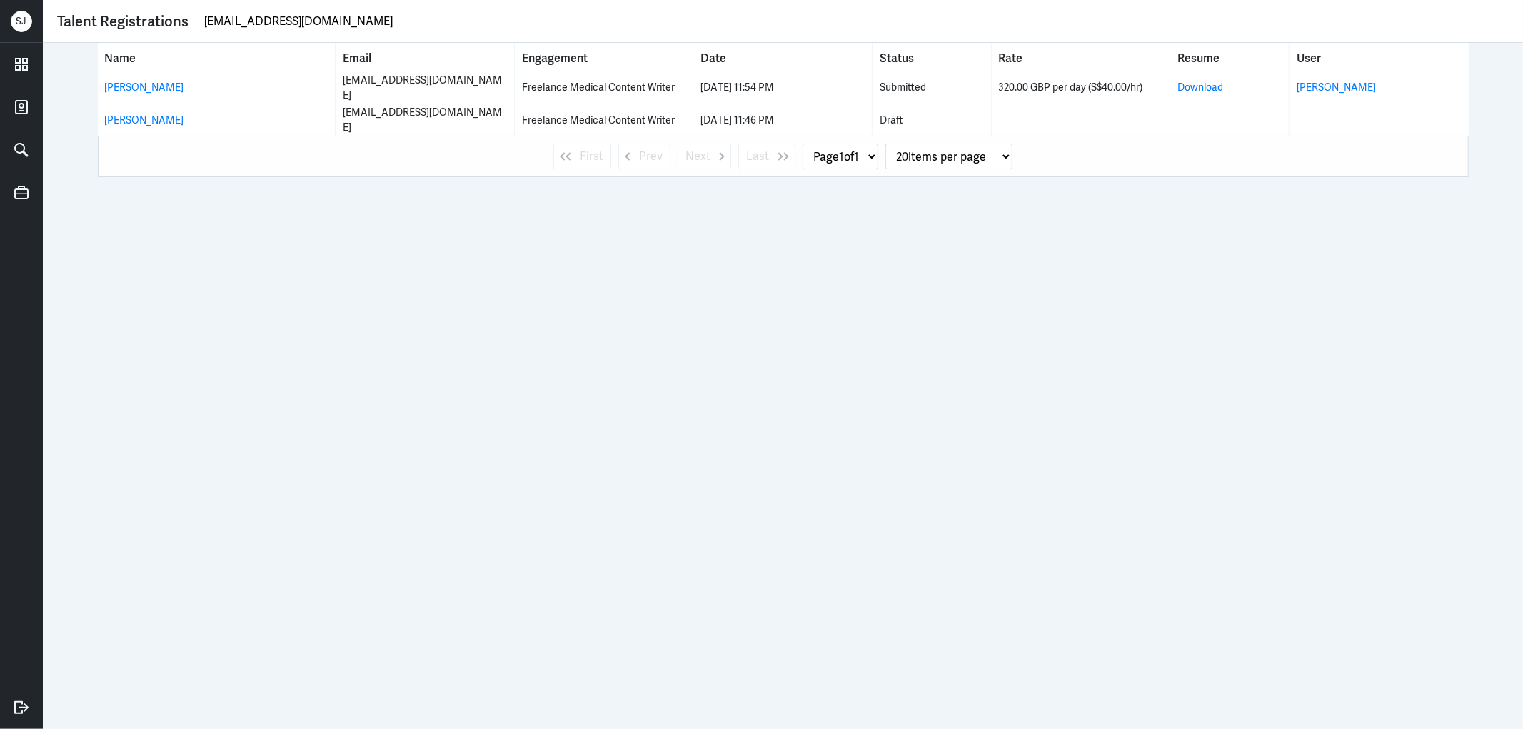
type input "gavinwilliamscopywriter@gmail.com"
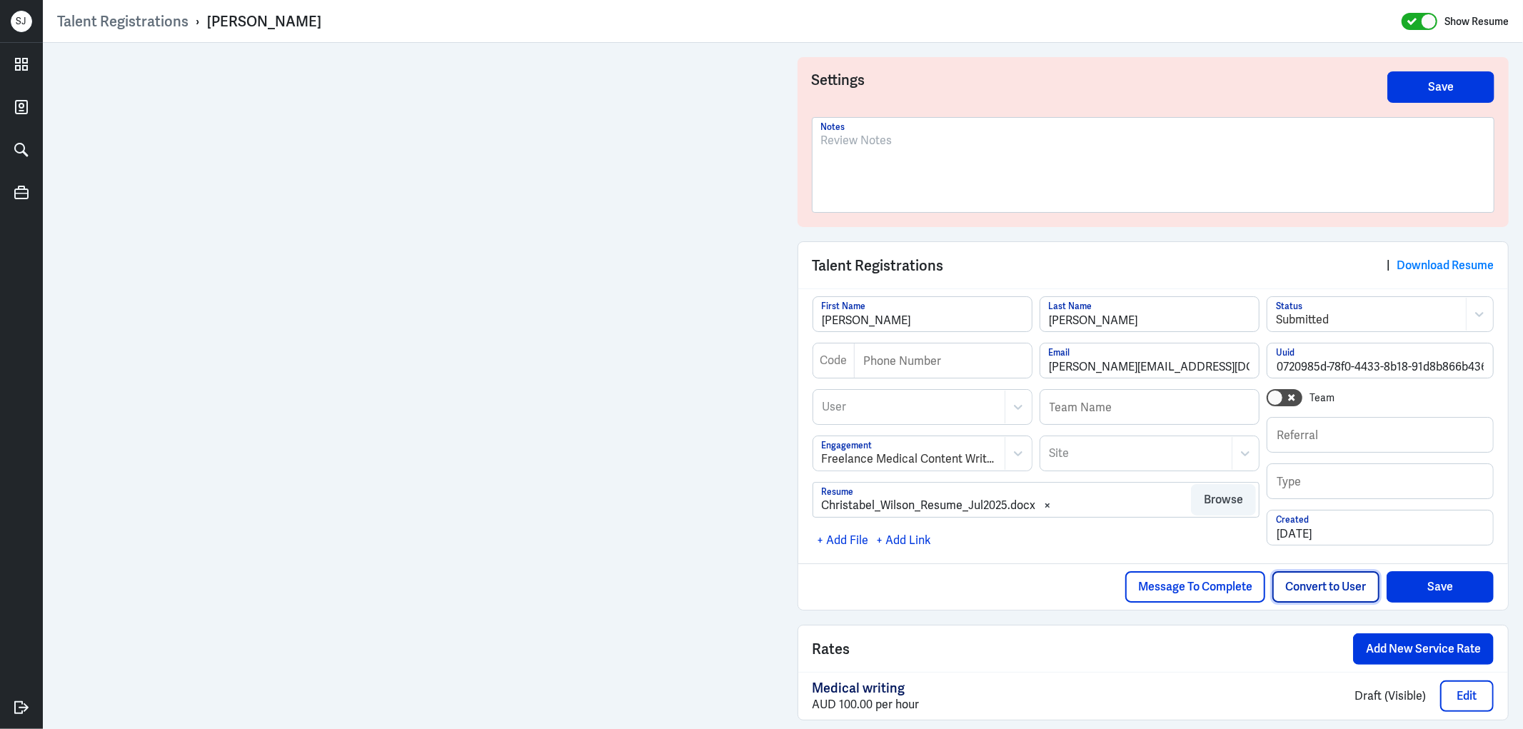
click at [1308, 589] on button "Convert to User" at bounding box center [1326, 586] width 107 height 31
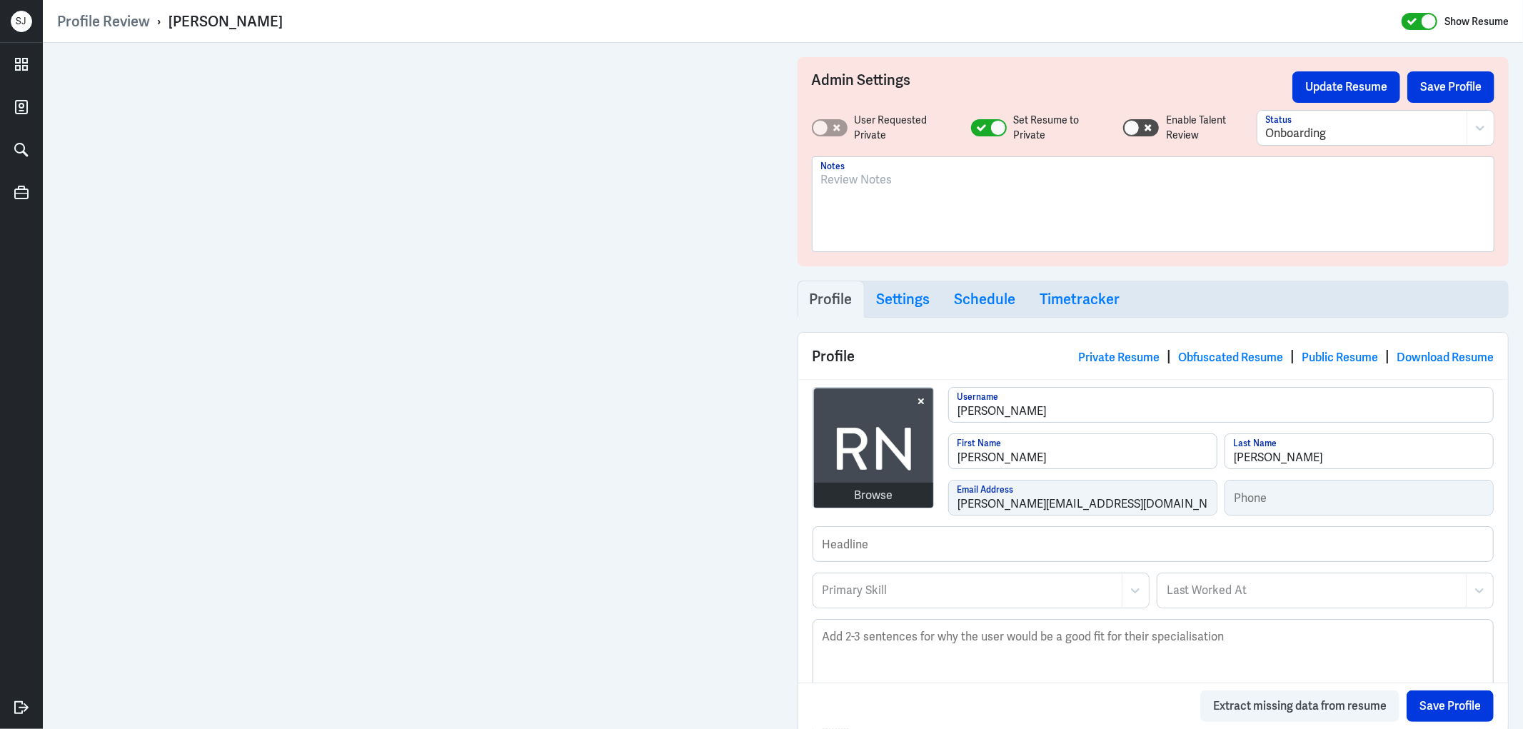
click at [223, 19] on div "[PERSON_NAME]" at bounding box center [226, 21] width 114 height 19
copy div "[PERSON_NAME]"
